Goal: Information Seeking & Learning: Learn about a topic

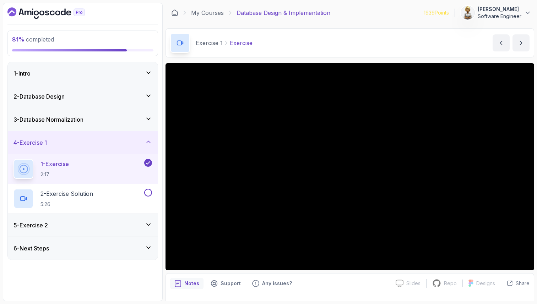
click at [207, 302] on section "81 % completed 1 - Intro 2 - Database Design 3 - Database Normalization 4 - Exe…" at bounding box center [268, 152] width 537 height 304
click at [54, 199] on h2 "2 - Exercise Solution 5:26" at bounding box center [66, 199] width 53 height 18
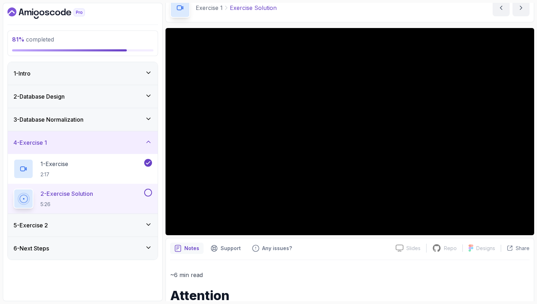
scroll to position [43, 0]
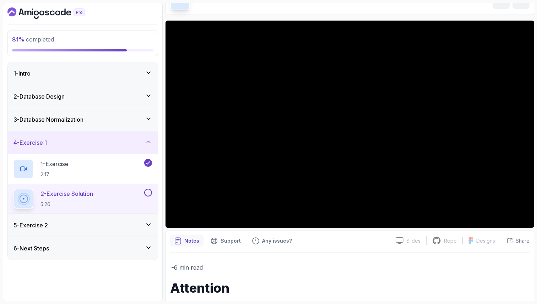
click at [234, 269] on p "~6 min read" at bounding box center [349, 268] width 359 height 10
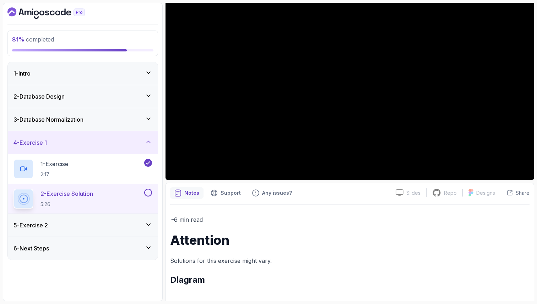
scroll to position [0, 0]
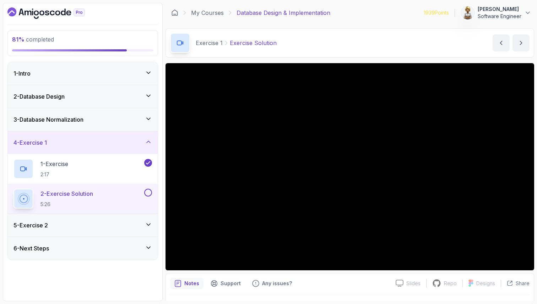
click at [148, 225] on icon at bounding box center [148, 224] width 7 height 7
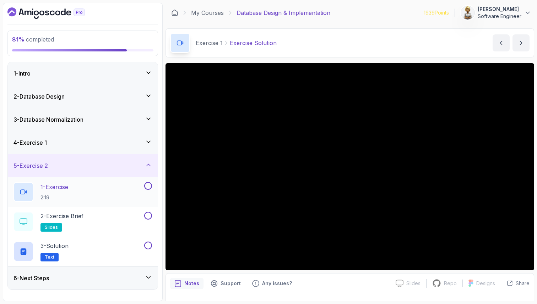
click at [97, 193] on div "1 - Exercise 2:19" at bounding box center [77, 192] width 129 height 20
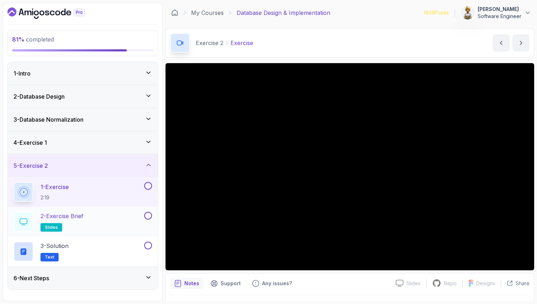
click at [100, 222] on div "2 - Exercise Brief slides" at bounding box center [77, 222] width 129 height 20
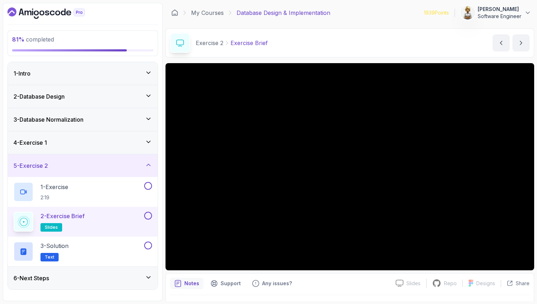
click at [191, 295] on div at bounding box center [349, 295] width 359 height 0
click at [80, 252] on div "3 - Solution Text" at bounding box center [77, 252] width 129 height 20
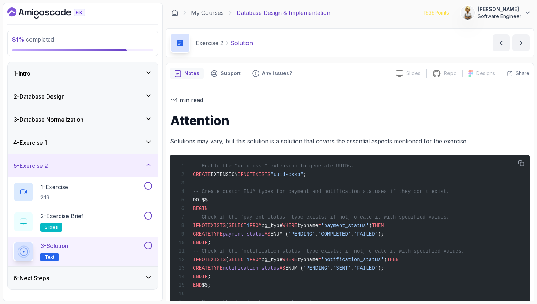
click at [294, 127] on h1 "Attention" at bounding box center [349, 121] width 359 height 14
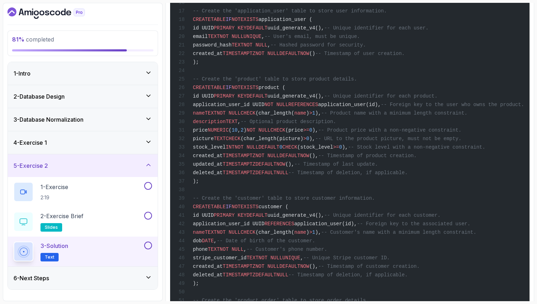
scroll to position [539, 0]
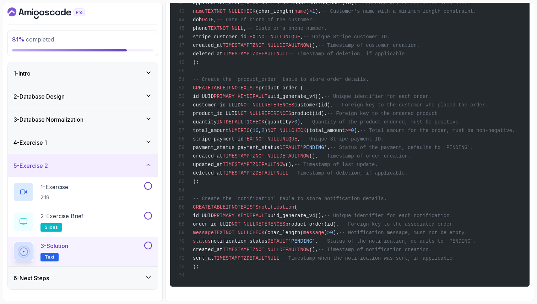
click at [149, 168] on icon at bounding box center [148, 165] width 7 height 7
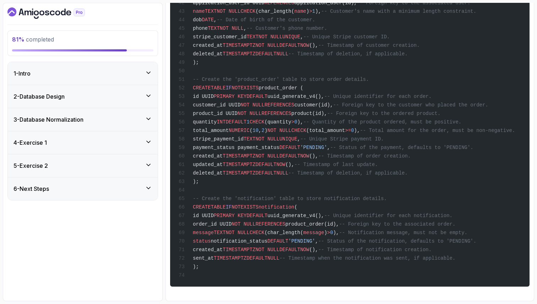
click at [147, 189] on icon at bounding box center [148, 188] width 7 height 7
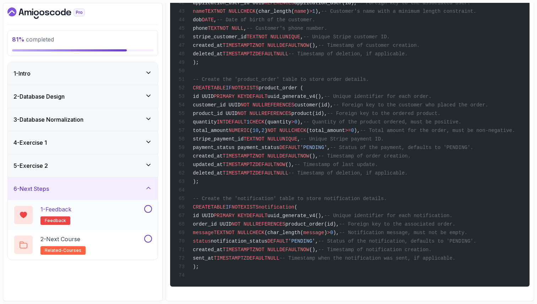
click at [109, 218] on div "1 - Feedback feedback" at bounding box center [77, 215] width 129 height 20
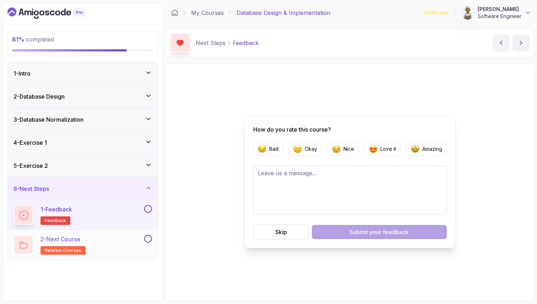
click at [103, 238] on div "2 - Next Course related-courses" at bounding box center [77, 245] width 129 height 20
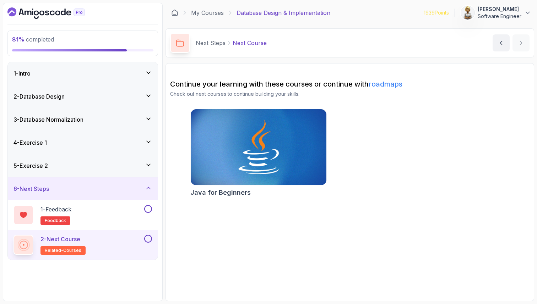
click at [150, 140] on icon at bounding box center [148, 141] width 7 height 7
